Goal: Navigation & Orientation: Find specific page/section

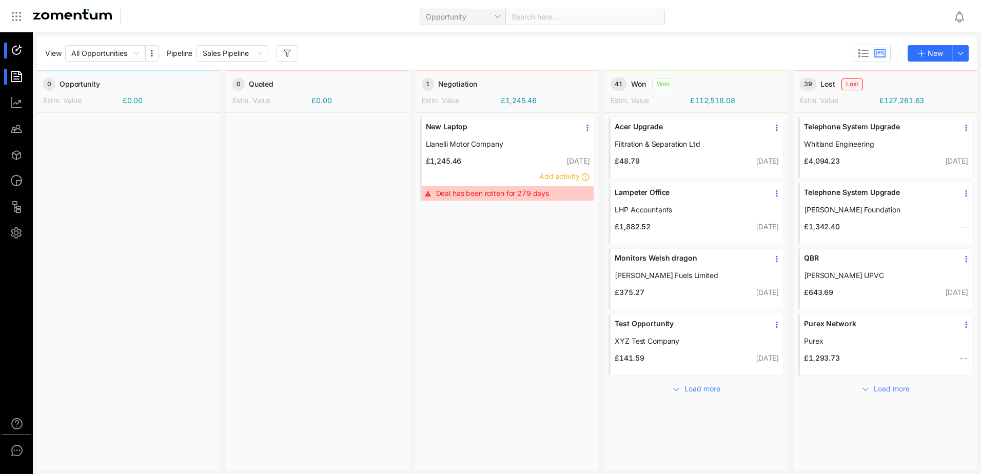
click at [9, 73] on li at bounding box center [16, 77] width 25 height 16
click at [18, 76] on div at bounding box center [21, 77] width 22 height 16
